Goal: Task Accomplishment & Management: Complete application form

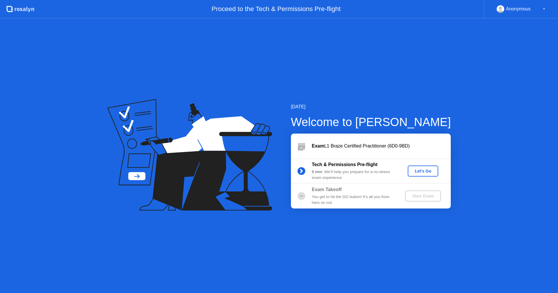
click at [419, 173] on div "Let's Go" at bounding box center [423, 171] width 26 height 5
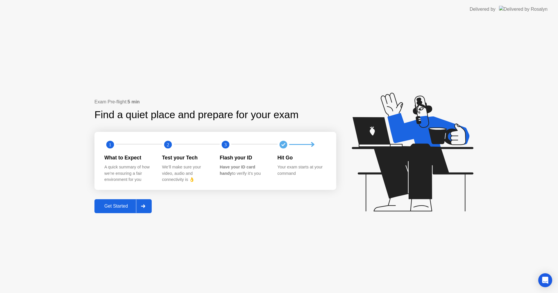
click at [125, 205] on div "Get Started" at bounding box center [116, 206] width 40 height 5
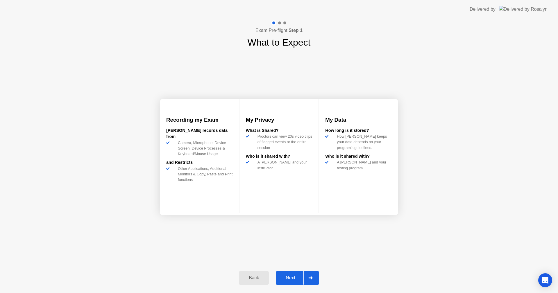
click at [291, 278] on div "Next" at bounding box center [291, 278] width 26 height 5
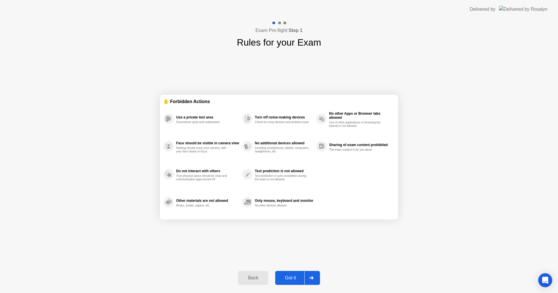
click at [291, 278] on div "Got it" at bounding box center [290, 278] width 27 height 5
select select "**********"
select select "*******"
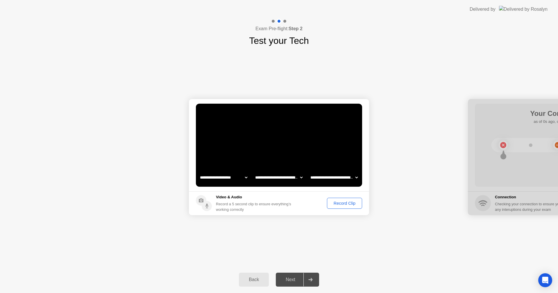
click at [347, 205] on div "Record Clip" at bounding box center [344, 203] width 31 height 5
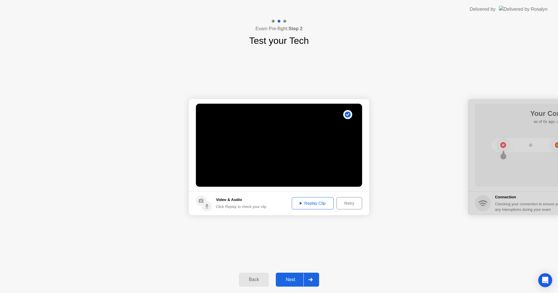
click at [290, 274] on button "Next" at bounding box center [297, 280] width 43 height 14
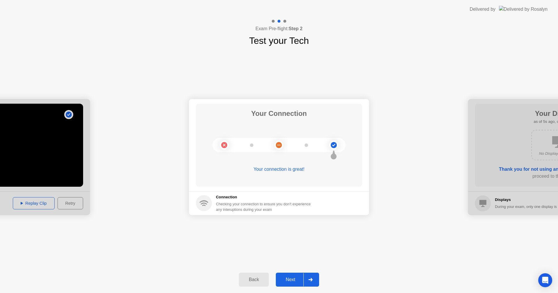
click at [290, 280] on div "Next" at bounding box center [291, 279] width 26 height 5
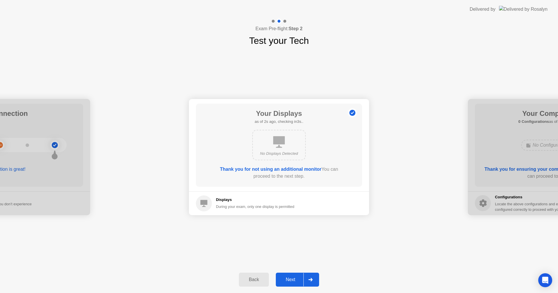
click at [290, 280] on div "Next" at bounding box center [291, 279] width 26 height 5
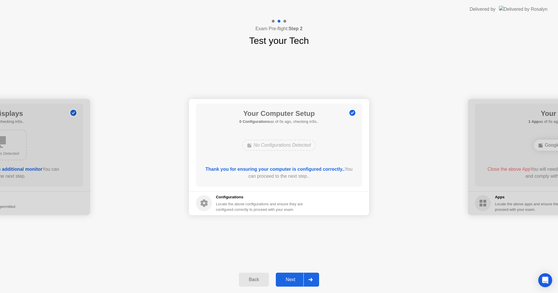
click at [290, 280] on div "Next" at bounding box center [291, 279] width 26 height 5
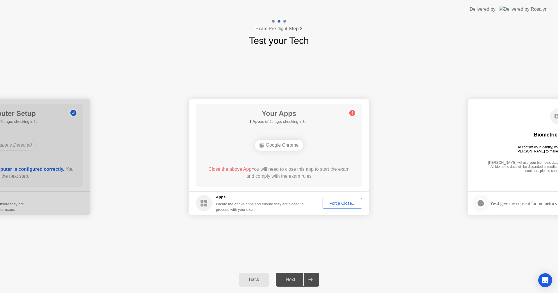
click at [343, 202] on div "Force Close..." at bounding box center [342, 203] width 35 height 5
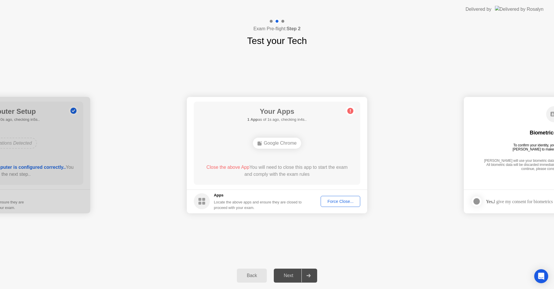
click at [330, 201] on div "Force Close..." at bounding box center [340, 201] width 35 height 5
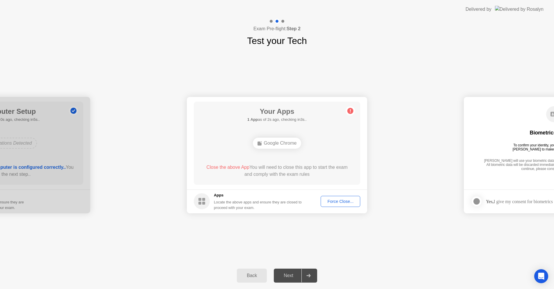
click at [290, 144] on div "Google Chrome" at bounding box center [277, 143] width 49 height 11
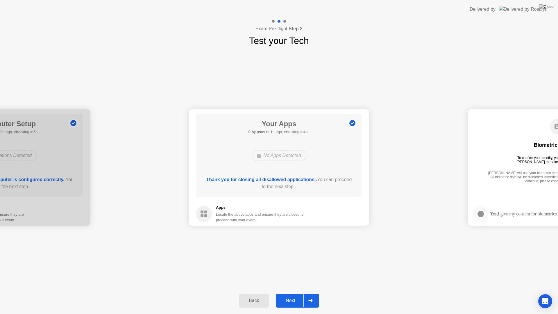
click at [286, 293] on button "Next" at bounding box center [297, 301] width 43 height 14
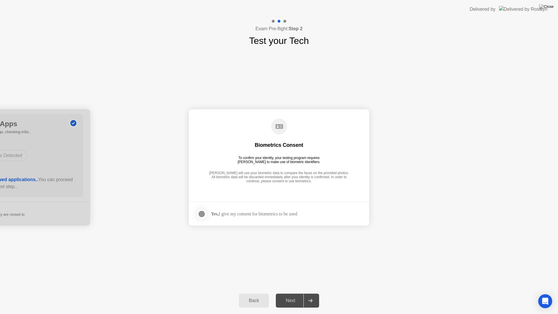
click at [202, 215] on div at bounding box center [201, 214] width 7 height 7
click at [285, 293] on div "Next" at bounding box center [291, 300] width 26 height 5
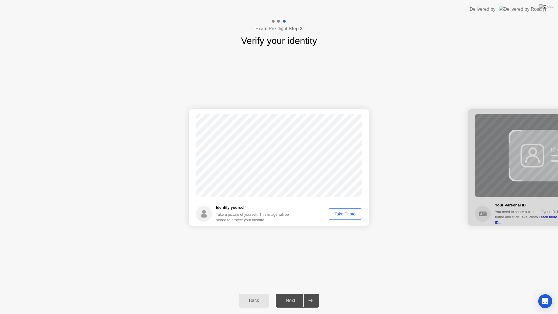
click at [346, 213] on div "Take Photo" at bounding box center [345, 214] width 30 height 5
click at [292, 293] on div "Next" at bounding box center [291, 300] width 26 height 5
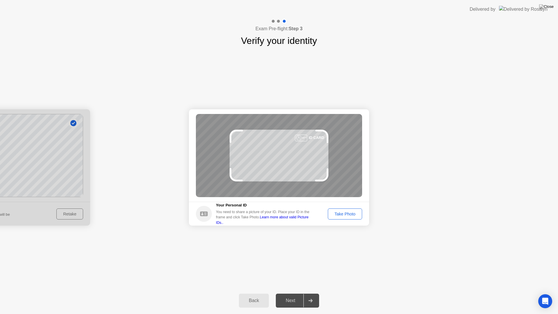
click at [342, 215] on div "Take Photo" at bounding box center [345, 214] width 30 height 5
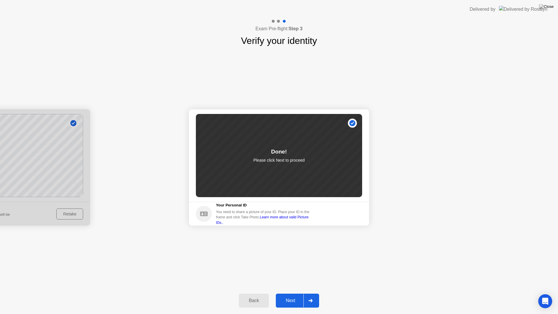
click at [290, 293] on div "Next" at bounding box center [291, 300] width 26 height 5
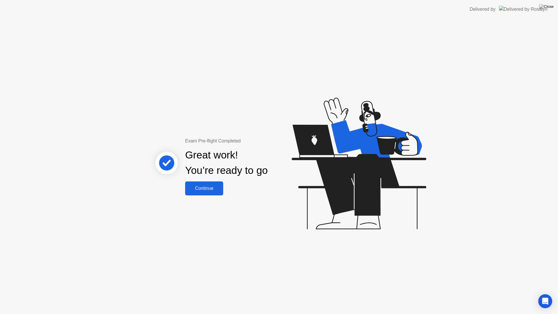
click at [205, 189] on div "Continue" at bounding box center [204, 188] width 35 height 5
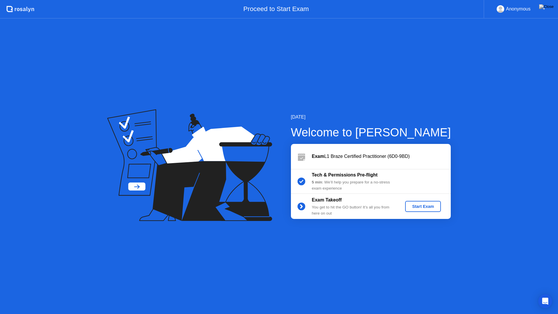
click at [421, 209] on div "Start Exam" at bounding box center [423, 206] width 31 height 5
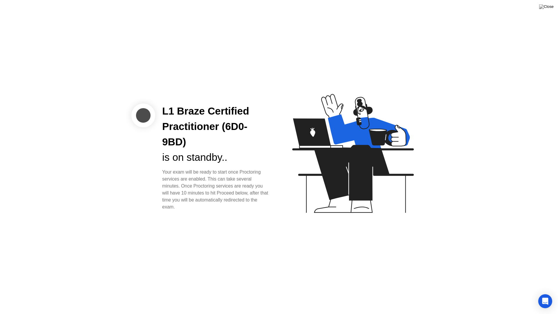
click at [550, 10] on button at bounding box center [546, 7] width 17 height 8
